Goal: Task Accomplishment & Management: Complete application form

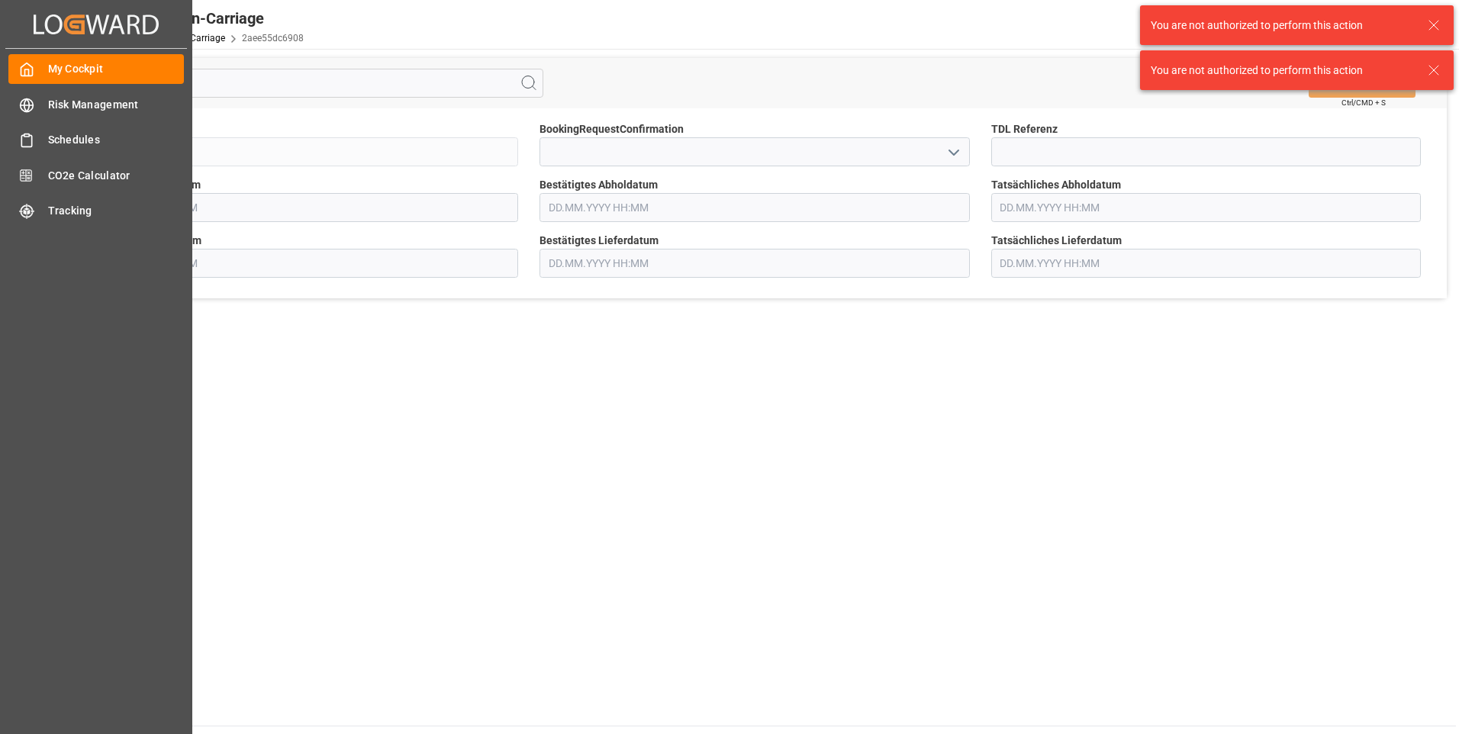
type input "[DATE] 00:00"
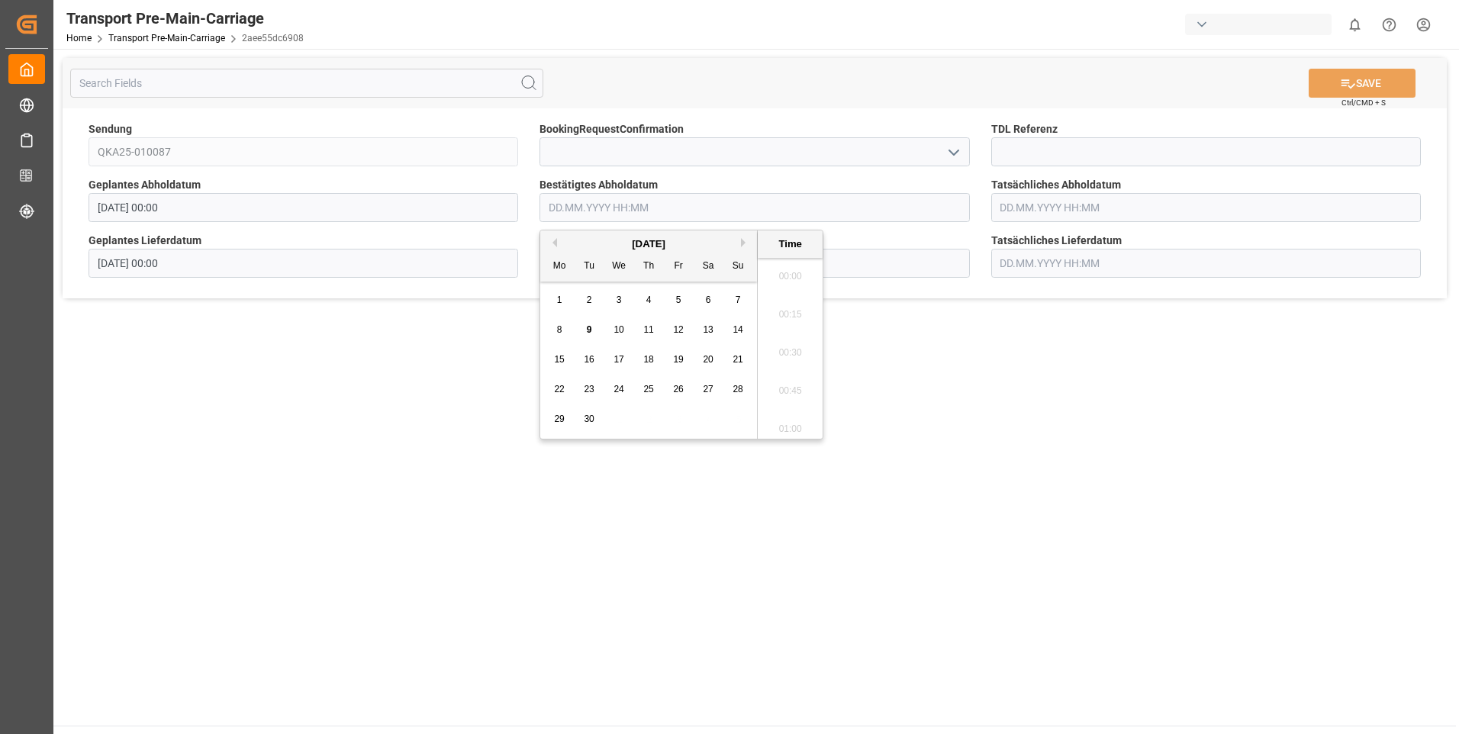
click at [672, 211] on input "text" at bounding box center [754, 207] width 430 height 29
click at [648, 327] on span "11" at bounding box center [648, 329] width 10 height 11
click at [788, 303] on li "10:00" at bounding box center [790, 310] width 65 height 38
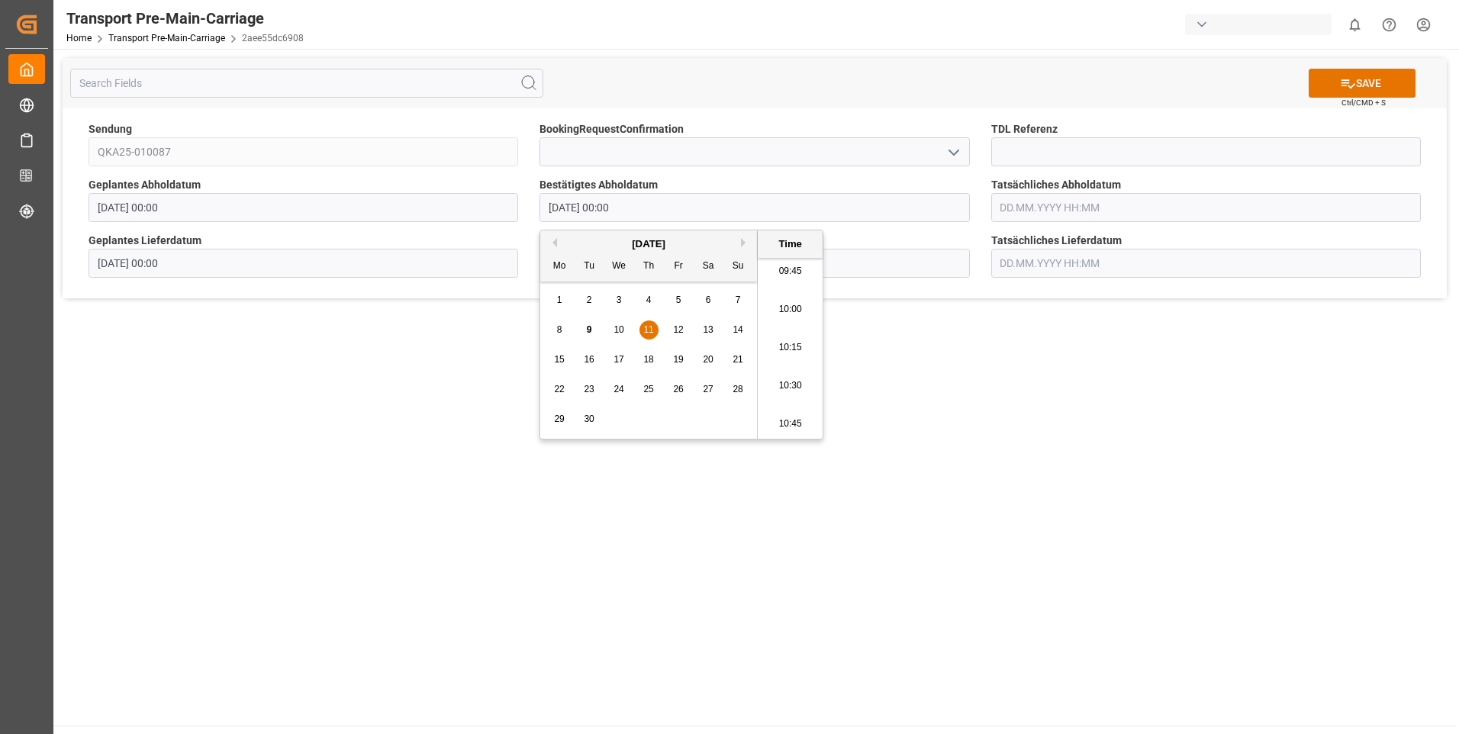
type input "[DATE] 10:00"
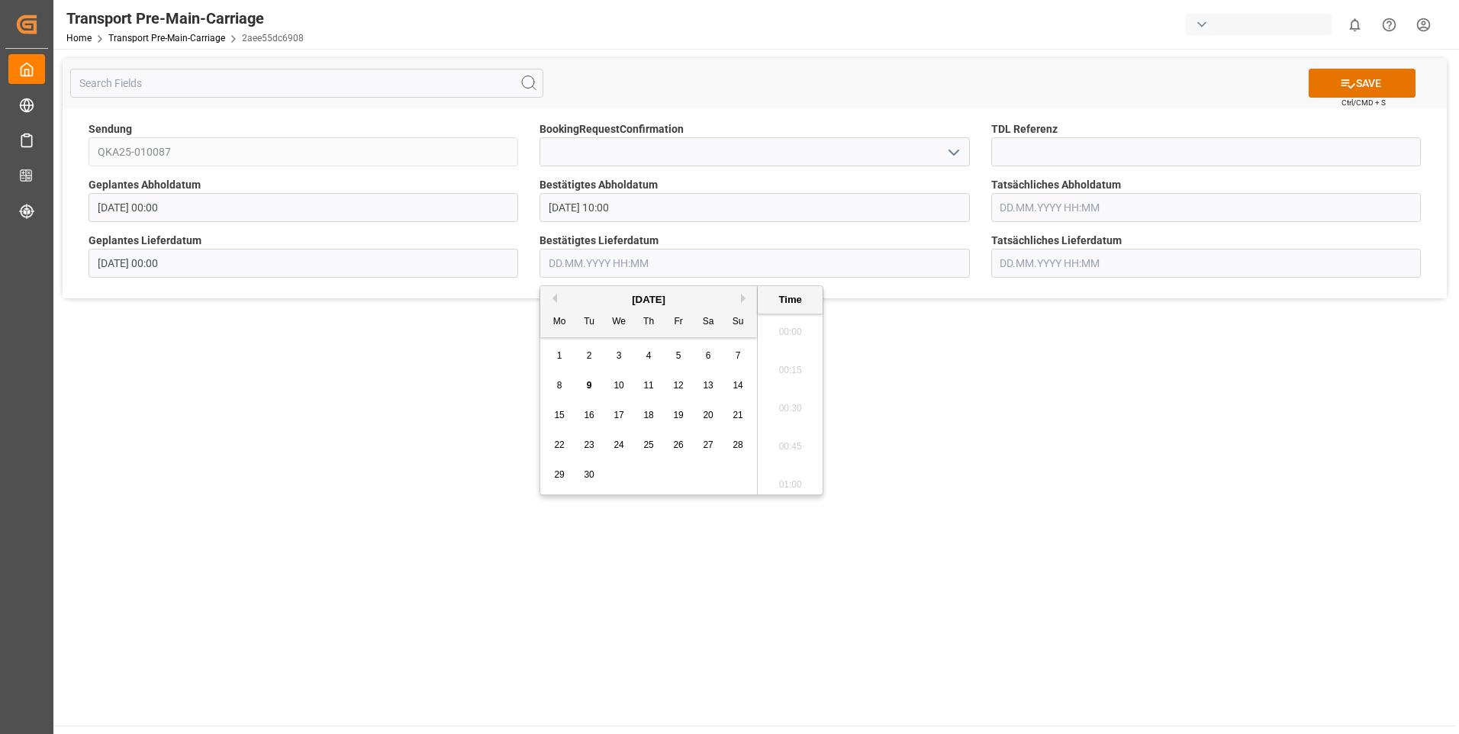
click at [674, 258] on input "text" at bounding box center [754, 263] width 430 height 29
click at [646, 384] on span "11" at bounding box center [648, 385] width 10 height 11
click at [784, 362] on li "10:00" at bounding box center [790, 365] width 65 height 38
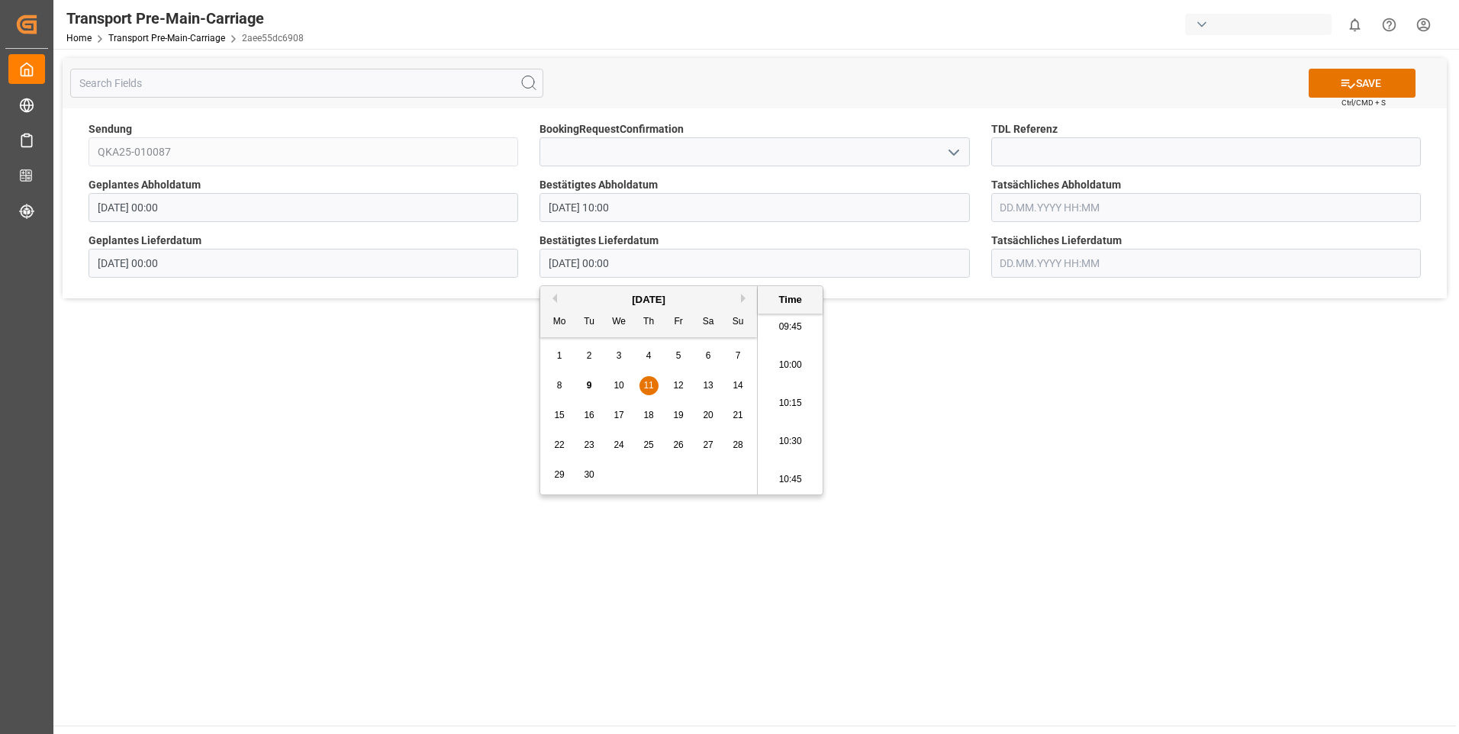
type input "[DATE] 10:00"
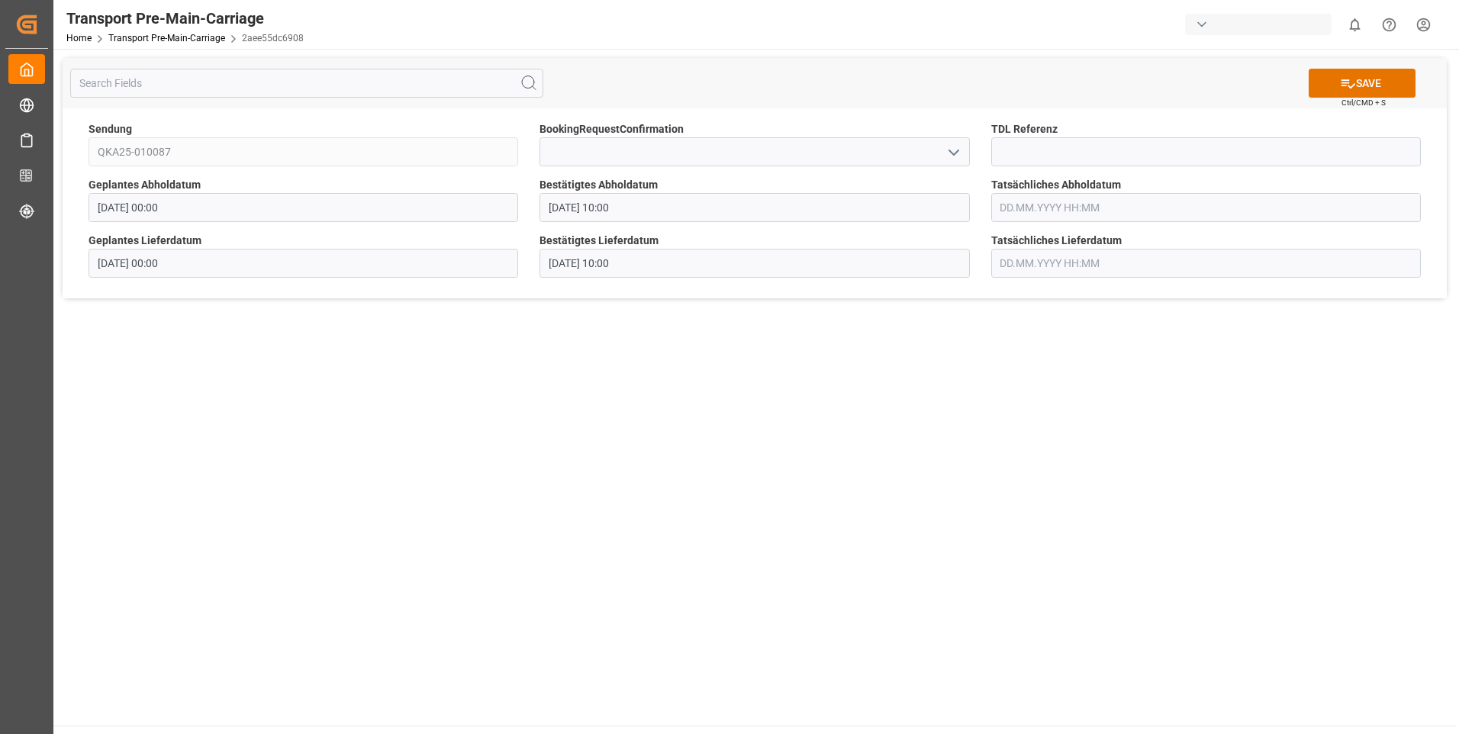
click at [1064, 207] on input "text" at bounding box center [1206, 207] width 430 height 29
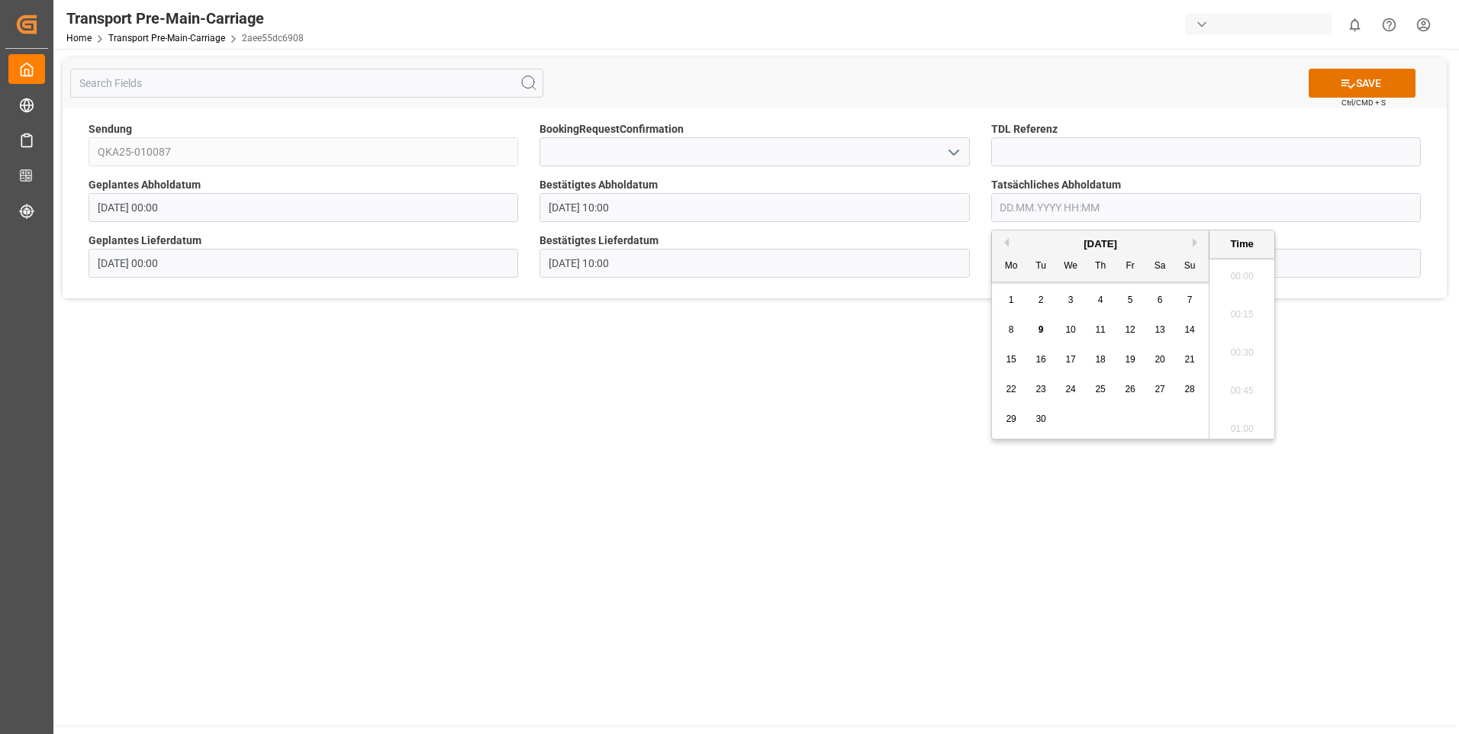
scroll to position [2256, 0]
click at [1092, 331] on div "11" at bounding box center [1100, 330] width 19 height 18
click at [1238, 307] on li "10:00" at bounding box center [1241, 310] width 65 height 38
type input "[DATE] 10:00"
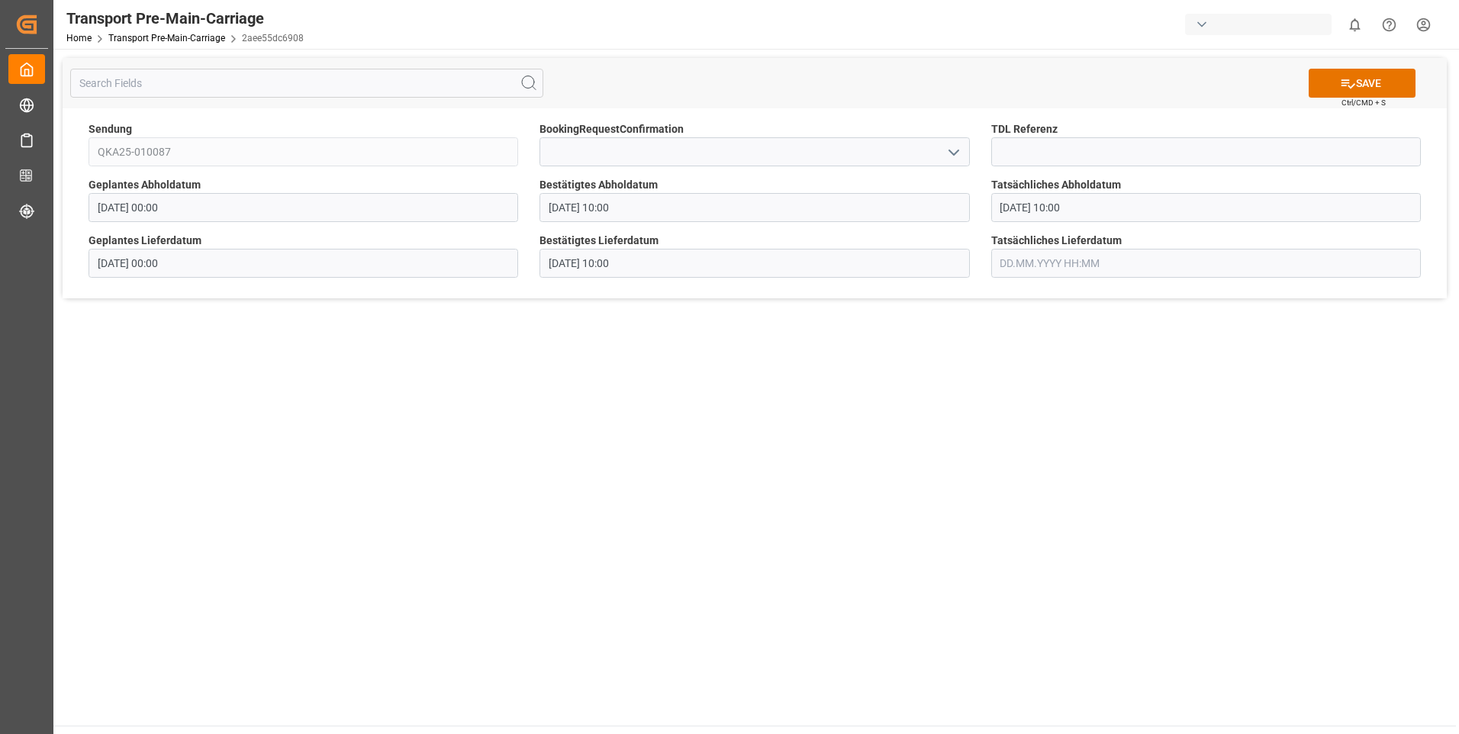
click at [1093, 253] on input "text" at bounding box center [1206, 263] width 430 height 29
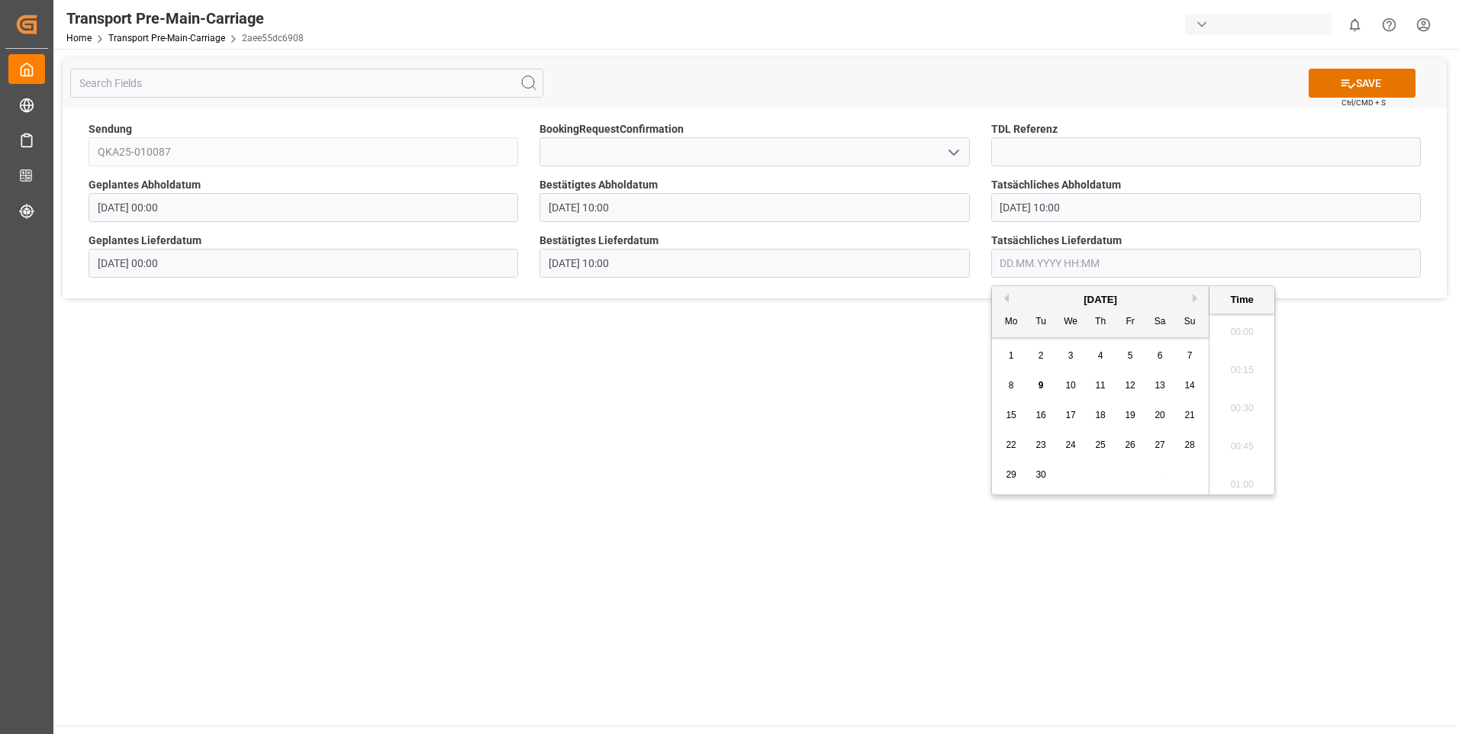
scroll to position [2256, 0]
click at [1103, 385] on span "11" at bounding box center [1100, 385] width 10 height 11
click at [1235, 359] on li "10:00" at bounding box center [1241, 365] width 65 height 38
type input "[DATE] 10:00"
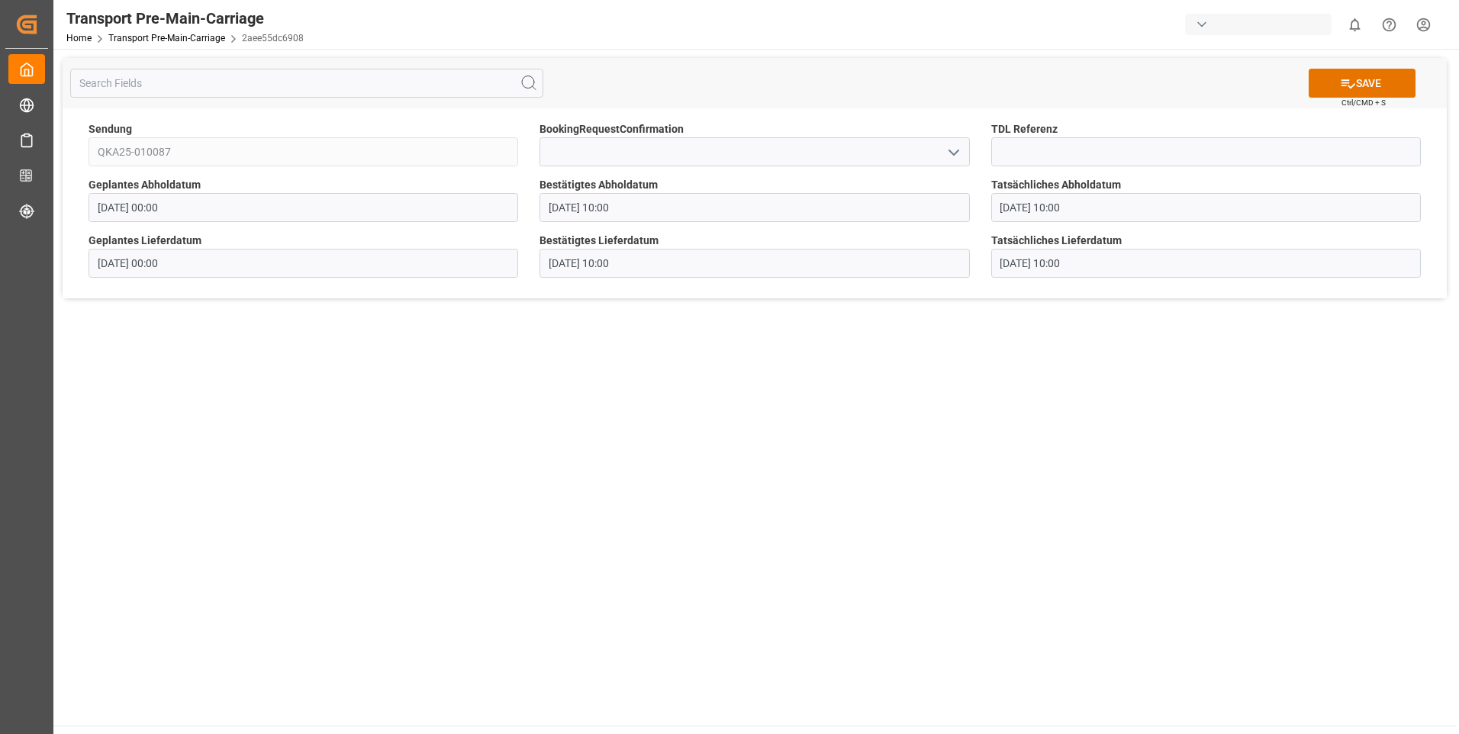
click at [860, 396] on main "SAVE Ctrl/CMD + S Sendung QKA25-010087 BookingRequestConfirmation TDL Referenz …" at bounding box center [754, 387] width 1403 height 677
click at [1346, 85] on icon at bounding box center [1348, 84] width 16 height 16
